Goal: Book appointment/travel/reservation

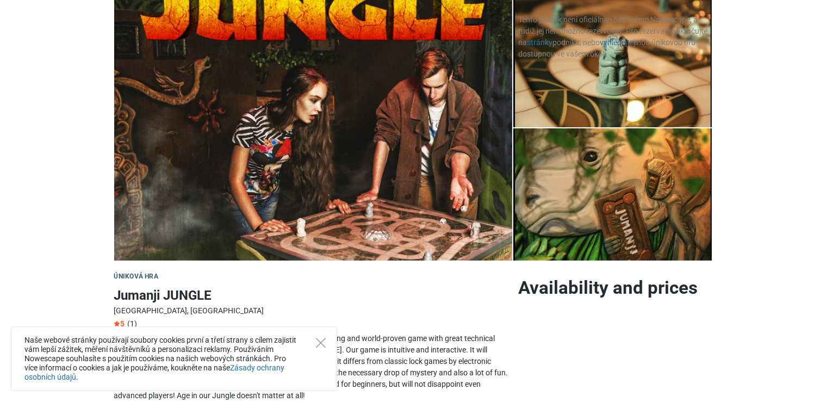
scroll to position [57, 0]
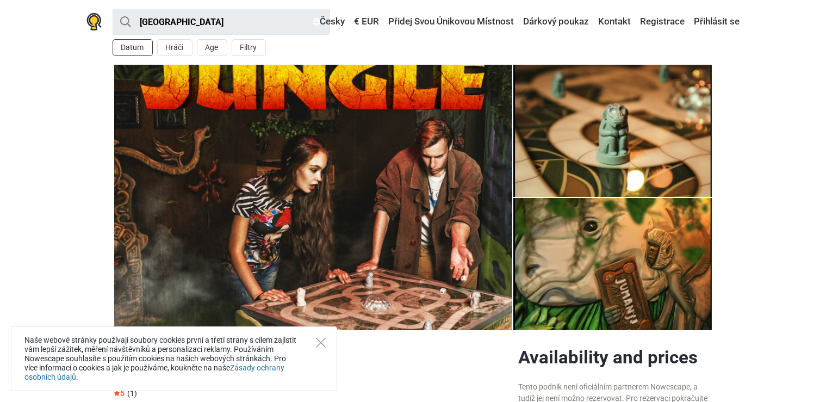
click at [139, 47] on button "Datum" at bounding box center [133, 47] width 40 height 17
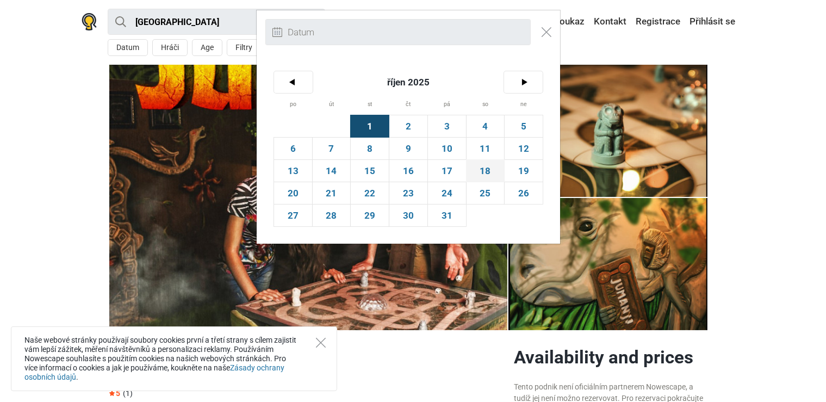
click at [493, 175] on span "18" at bounding box center [486, 171] width 38 height 22
type input "18. říjen (so)"
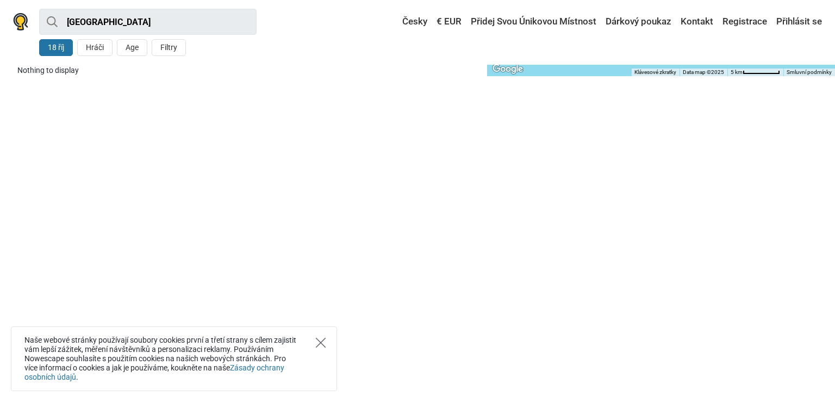
click at [322, 340] on icon "Close" at bounding box center [321, 343] width 10 height 10
